Goal: Transaction & Acquisition: Download file/media

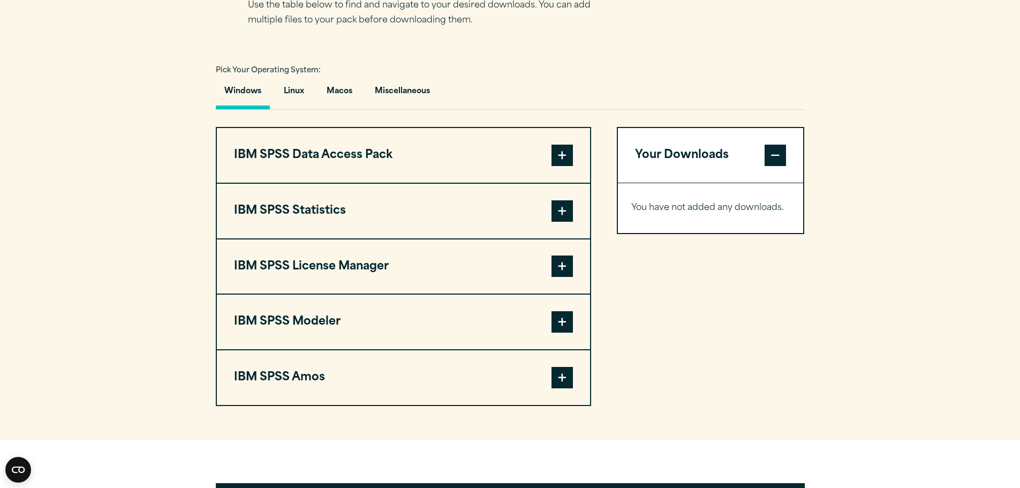
scroll to position [742, 0]
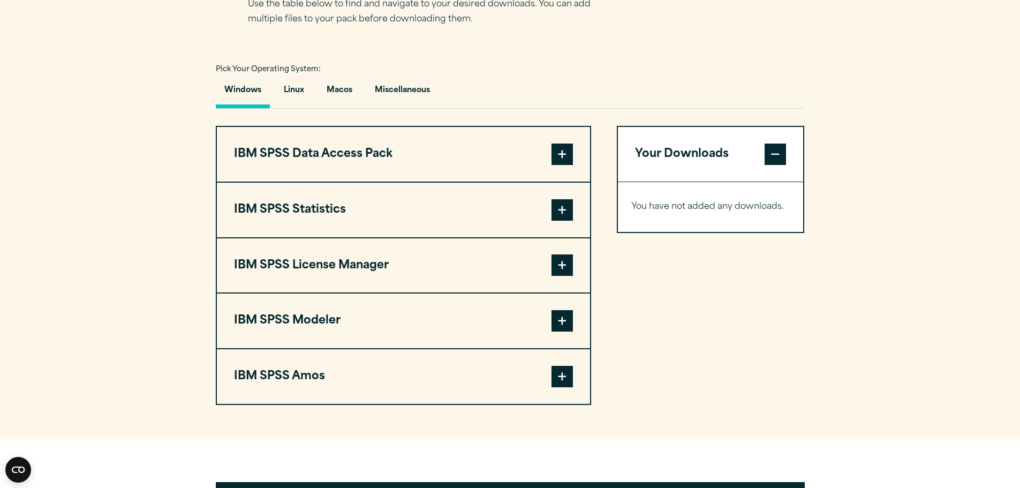
click at [366, 222] on button "IBM SPSS Statistics" at bounding box center [403, 210] width 373 height 55
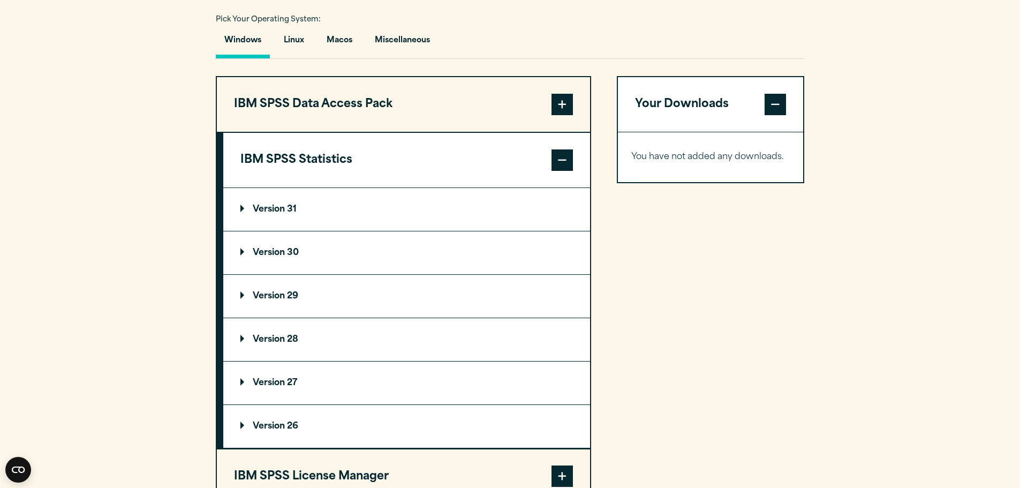
scroll to position [793, 0]
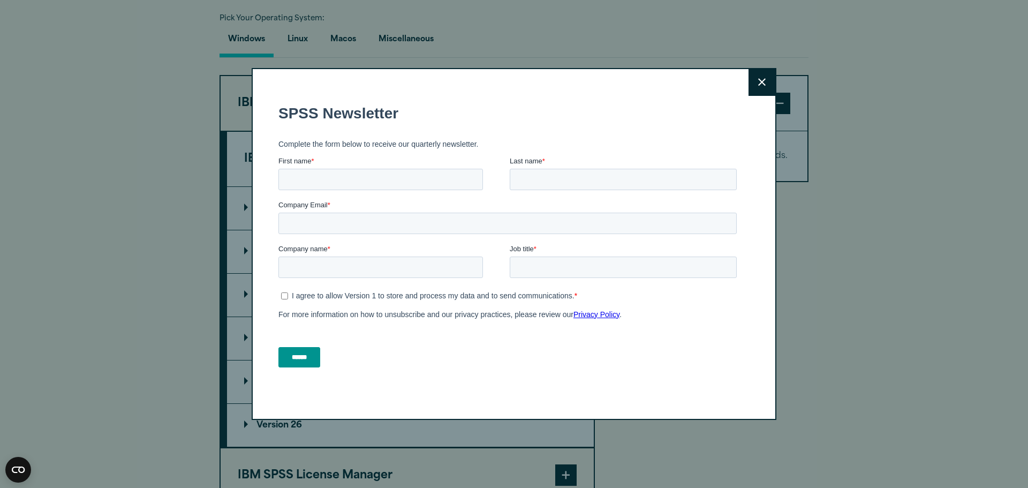
click at [760, 76] on button "Close" at bounding box center [762, 82] width 27 height 27
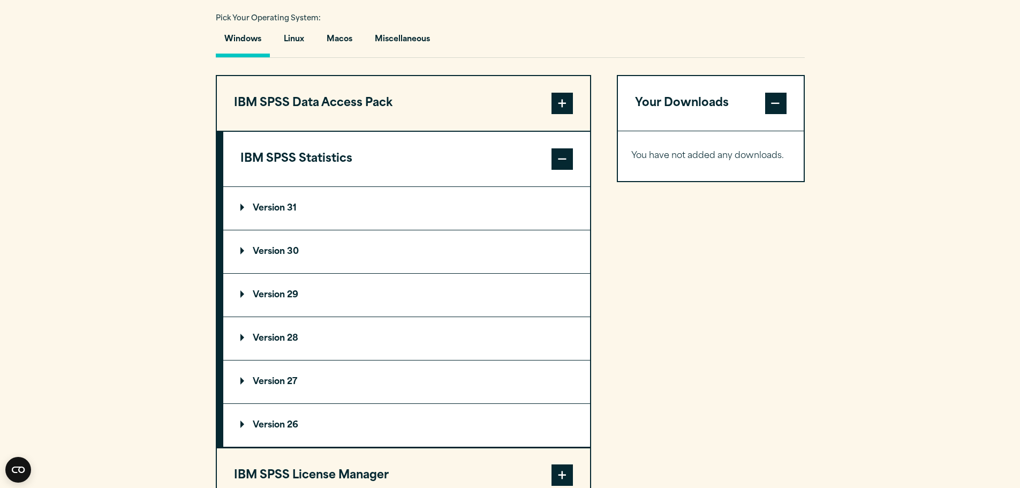
drag, startPoint x: 760, startPoint y: 76, endPoint x: 365, endPoint y: 215, distance: 419.0
click at [365, 215] on div "Search for: Submit Site Search Part of Open Site Search Open Site Menu Close" at bounding box center [510, 357] width 1020 height 2300
click at [267, 247] on p "Version 30" at bounding box center [269, 251] width 58 height 9
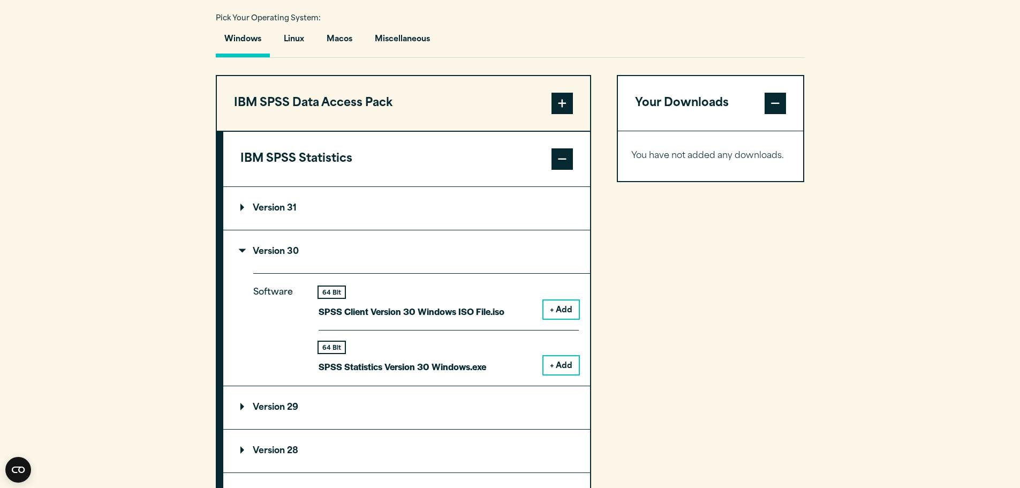
click at [553, 367] on button "+ Add" at bounding box center [561, 365] width 35 height 18
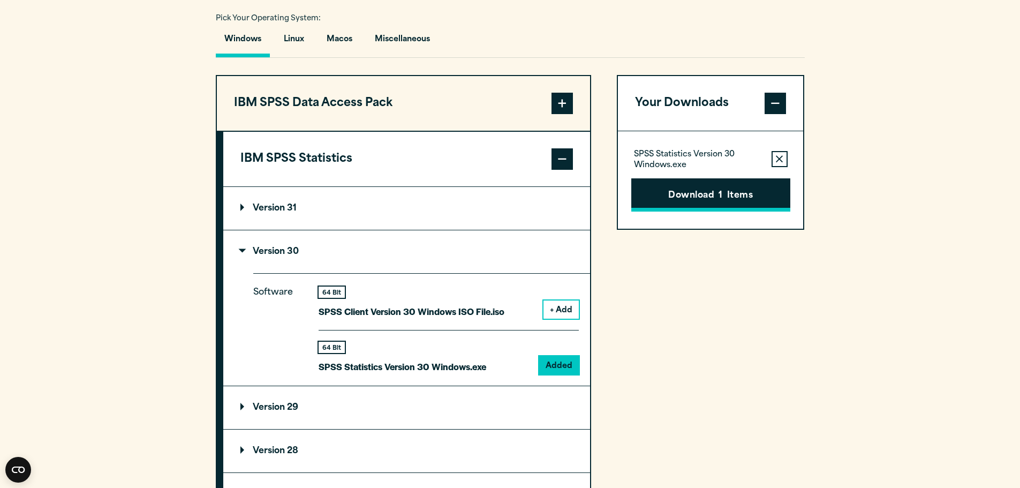
click at [691, 188] on button "Download 1 Items" at bounding box center [710, 194] width 159 height 33
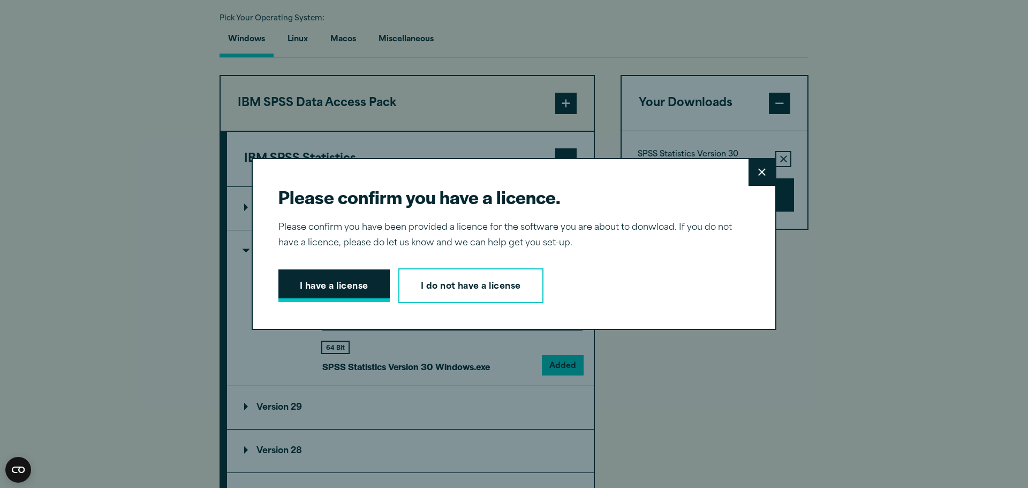
click at [319, 289] on button "I have a license" at bounding box center [333, 285] width 111 height 33
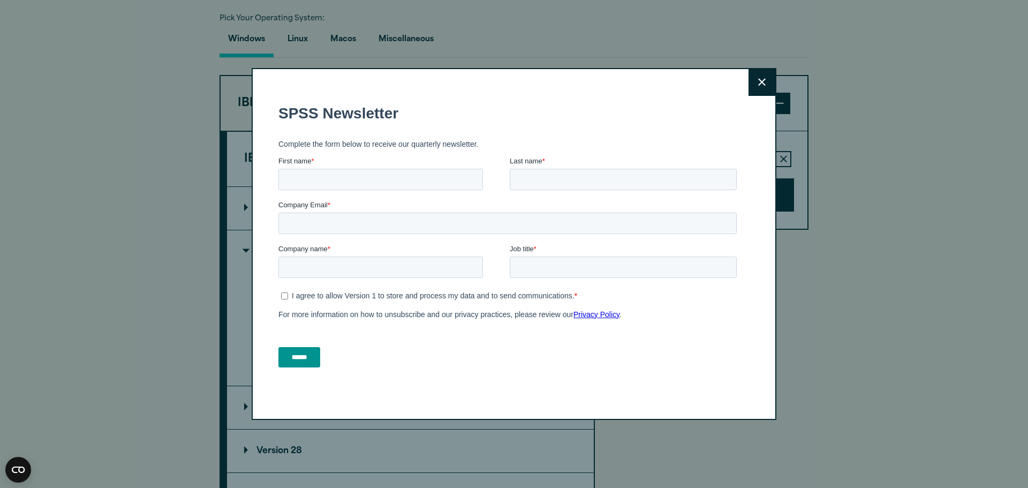
click at [758, 83] on icon at bounding box center [761, 82] width 7 height 8
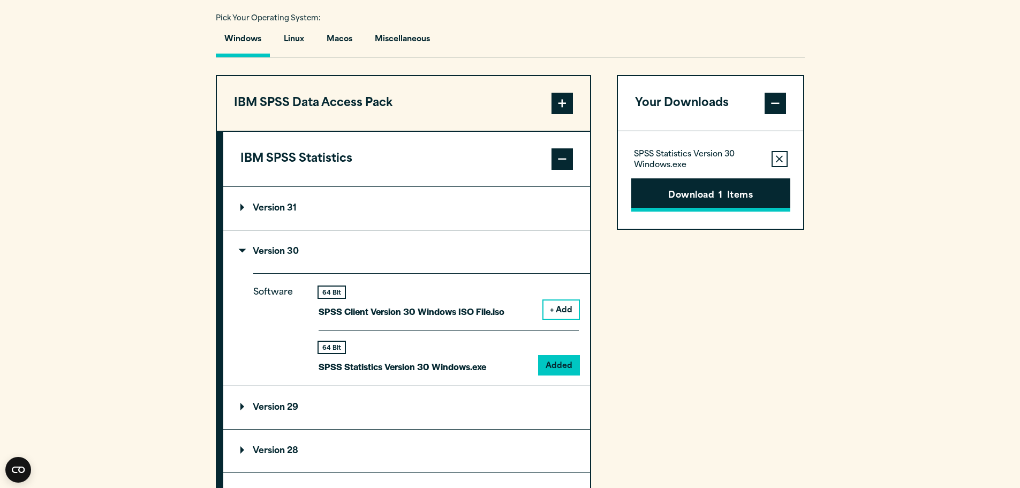
click at [722, 197] on span "1" at bounding box center [721, 196] width 4 height 14
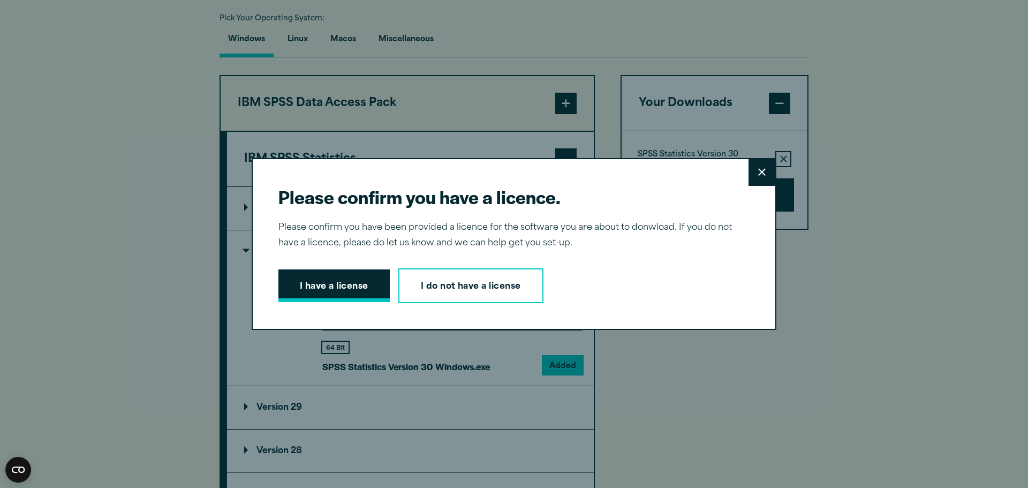
click at [363, 282] on button "I have a license" at bounding box center [333, 285] width 111 height 33
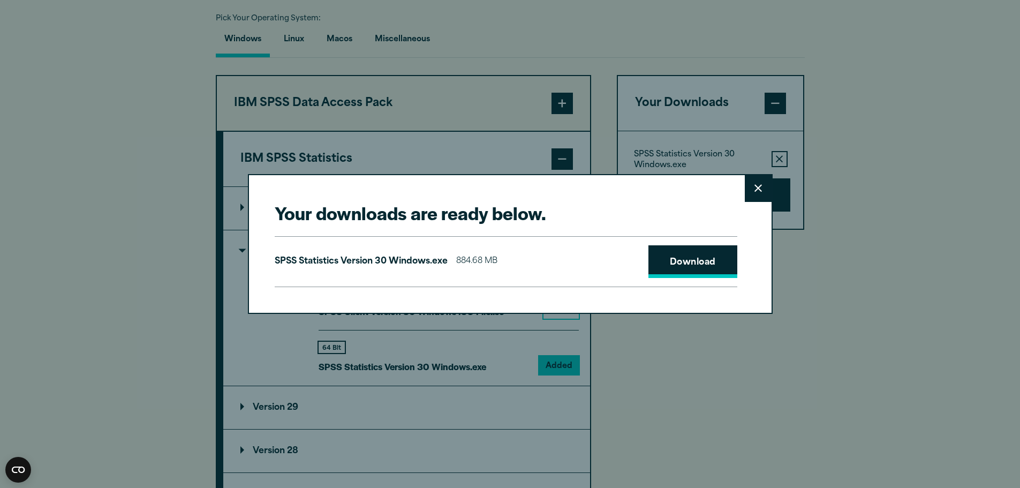
click at [705, 259] on link "Download" at bounding box center [693, 261] width 89 height 33
